Goal: Information Seeking & Learning: Learn about a topic

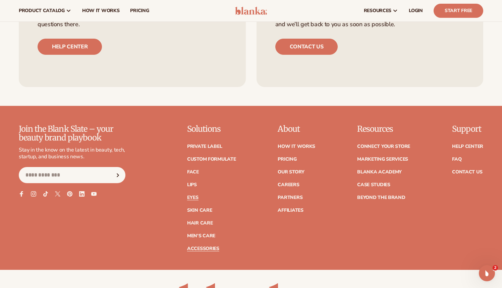
click at [195, 197] on link "Eyes" at bounding box center [192, 197] width 11 height 5
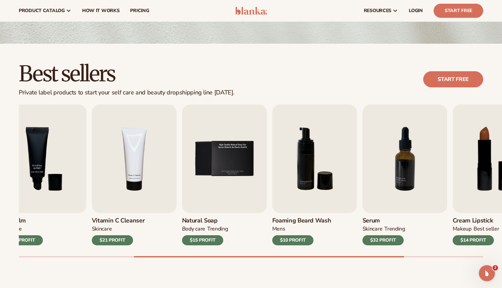
click at [407, 263] on div "Best sellers Private label products to start your self care and beauty dropship…" at bounding box center [251, 167] width 502 height 246
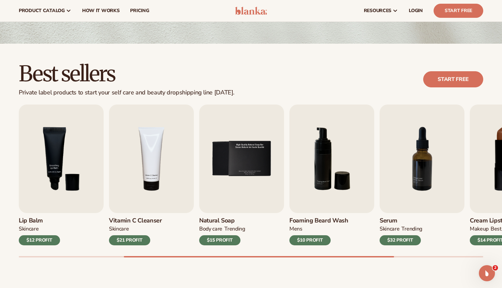
drag, startPoint x: 387, startPoint y: 257, endPoint x: 491, endPoint y: 252, distance: 104.5
click at [491, 252] on div "Best sellers Private label products to start your self care and beauty dropship…" at bounding box center [251, 167] width 502 height 246
click at [488, 276] on icon "Open Intercom Messenger" at bounding box center [486, 271] width 11 height 11
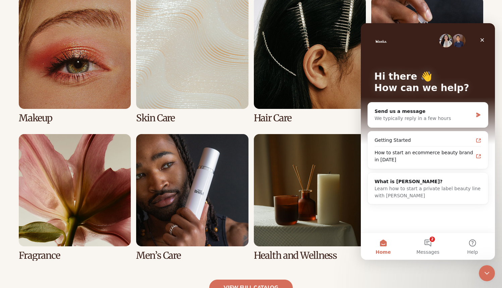
scroll to position [519, 0]
